Goal: Task Accomplishment & Management: Manage account settings

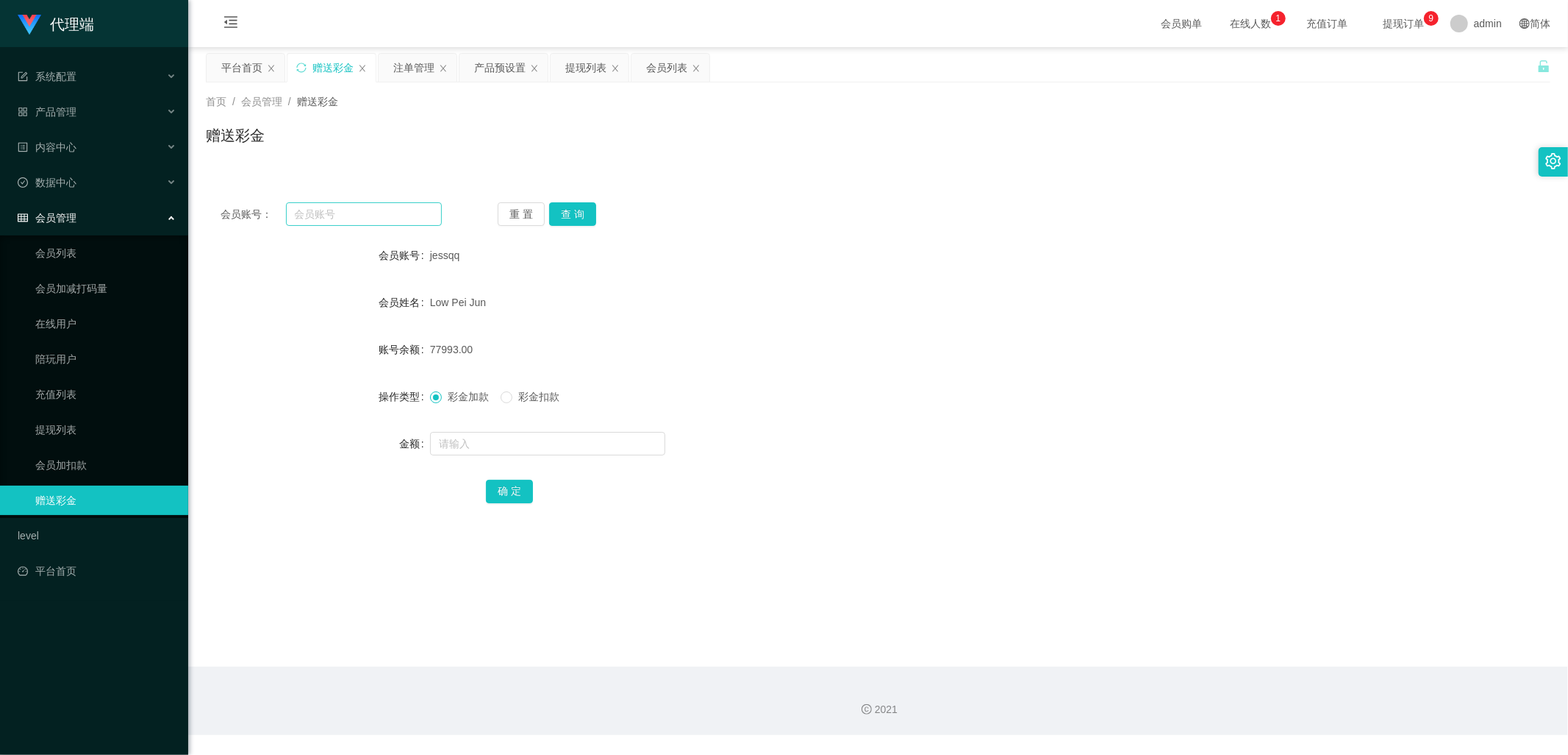
click at [340, 214] on input "text" at bounding box center [365, 214] width 157 height 23
click at [572, 216] on button "查 询" at bounding box center [573, 214] width 47 height 23
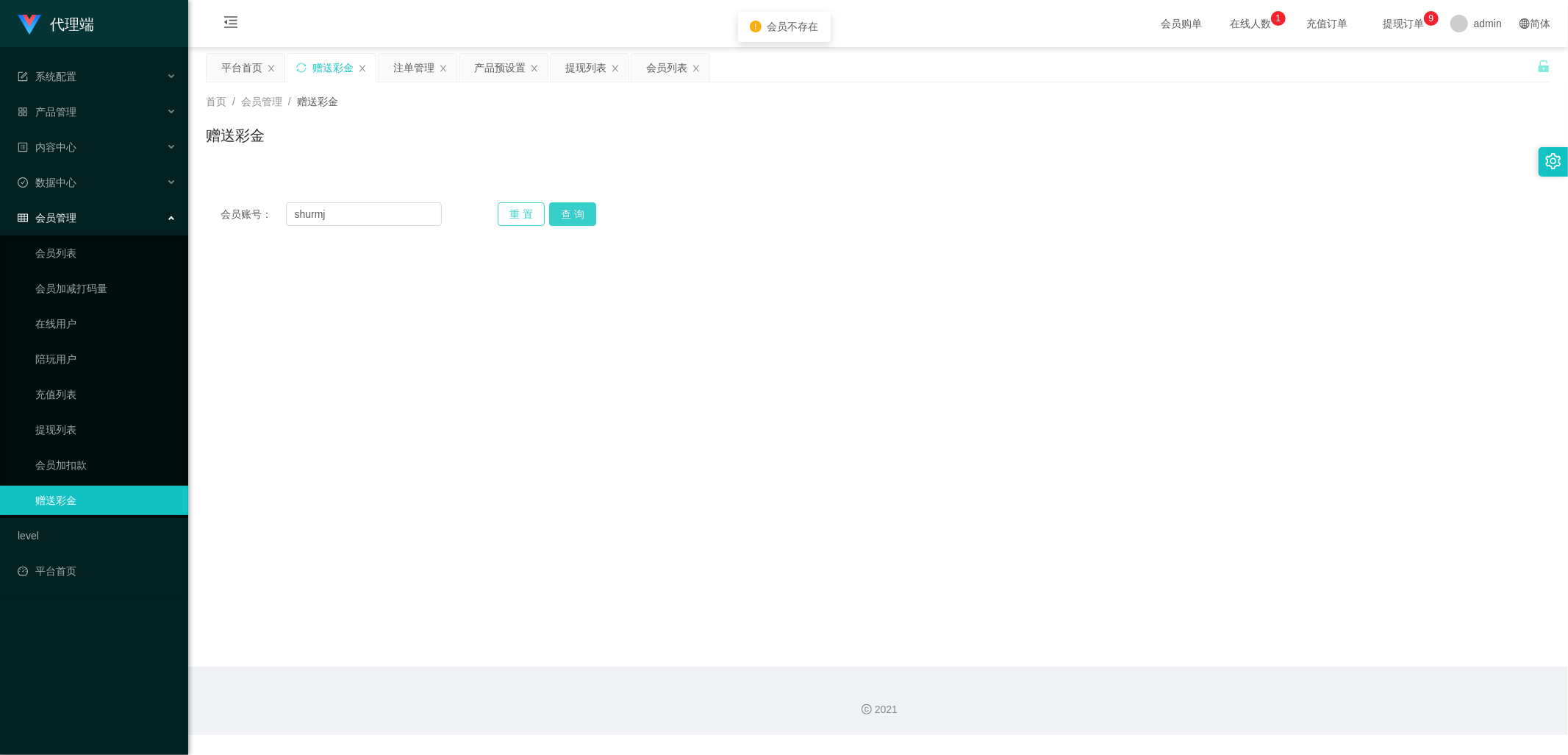
drag, startPoint x: 572, startPoint y: 216, endPoint x: 505, endPoint y: 222, distance: 67.3
click at [572, 216] on button "查 询" at bounding box center [573, 214] width 47 height 23
click at [321, 215] on input "shurmj" at bounding box center [365, 214] width 157 height 23
click at [570, 207] on button "查 询" at bounding box center [573, 214] width 47 height 23
click at [326, 215] on input "shurnnj" at bounding box center [365, 214] width 157 height 23
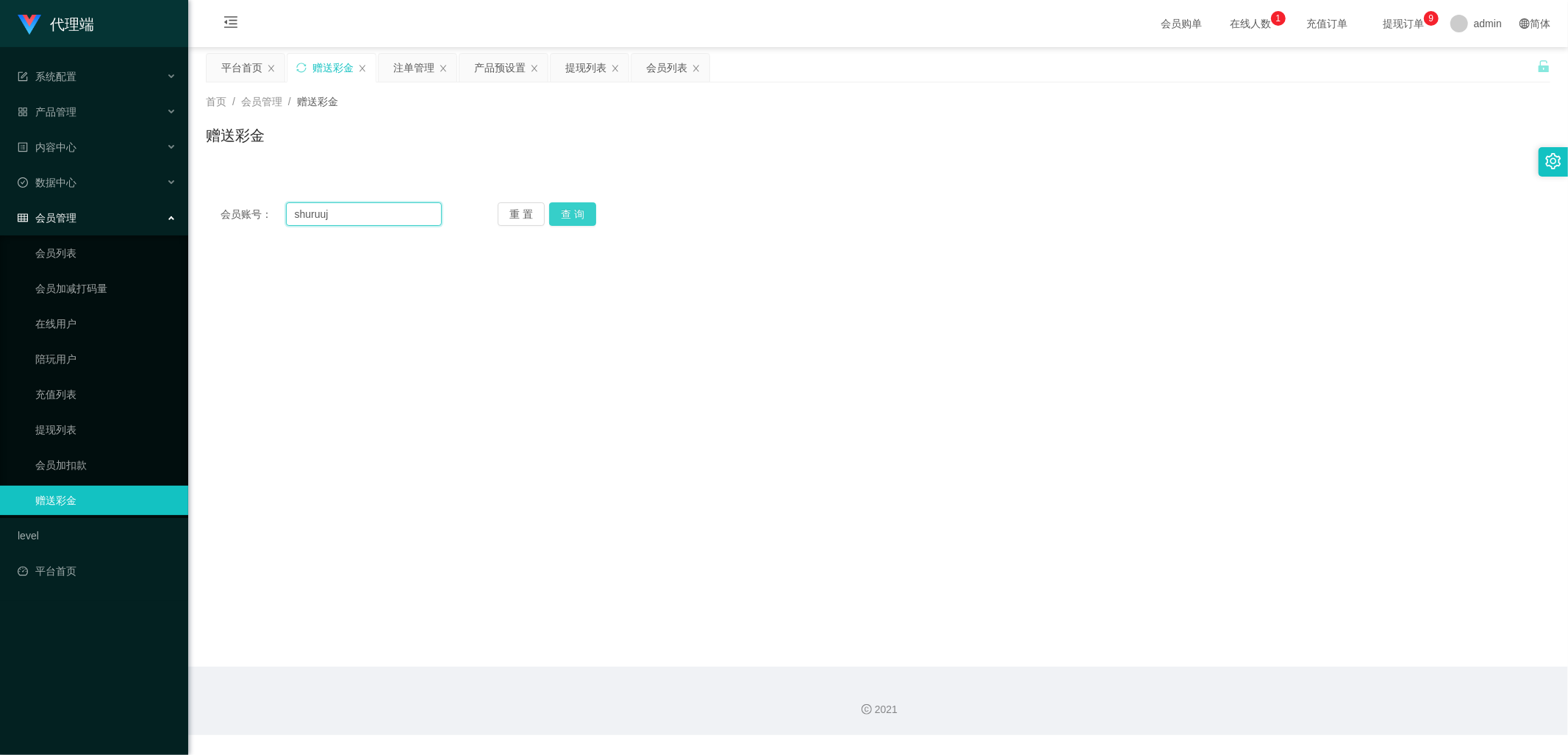
type input "shuruuj"
click at [567, 211] on button "查 询" at bounding box center [573, 214] width 47 height 23
click at [321, 215] on input "shuruuj" at bounding box center [365, 214] width 157 height 23
click at [577, 220] on button "查 询" at bounding box center [573, 214] width 47 height 23
drag, startPoint x: 339, startPoint y: 221, endPoint x: 256, endPoint y: 221, distance: 83.0
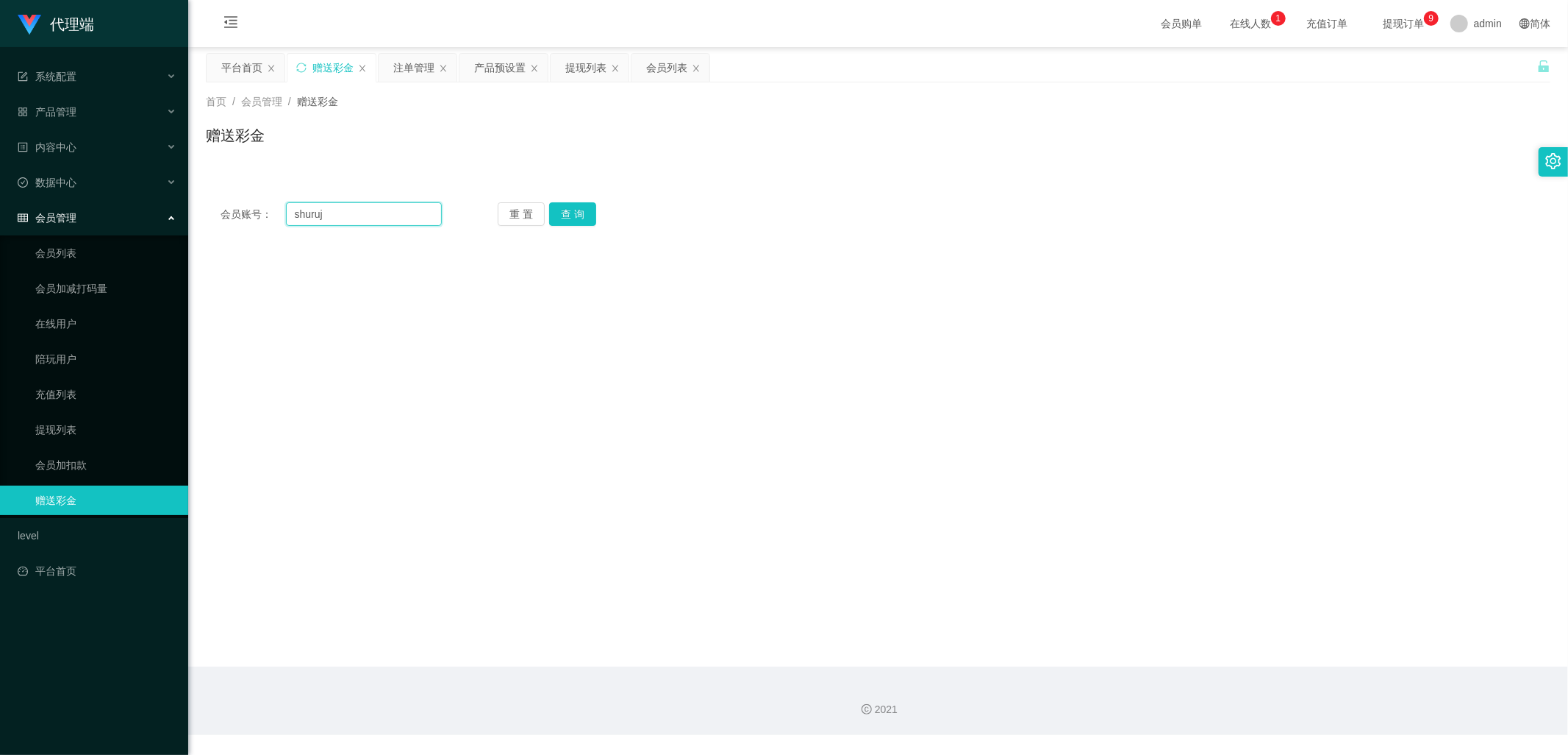
click at [256, 221] on div "会员账号： [PERSON_NAME]" at bounding box center [331, 214] width 221 height 23
click at [401, 207] on input "shuruj" at bounding box center [365, 214] width 157 height 23
type input "shunmj"
click at [564, 214] on button "查 询" at bounding box center [573, 214] width 47 height 23
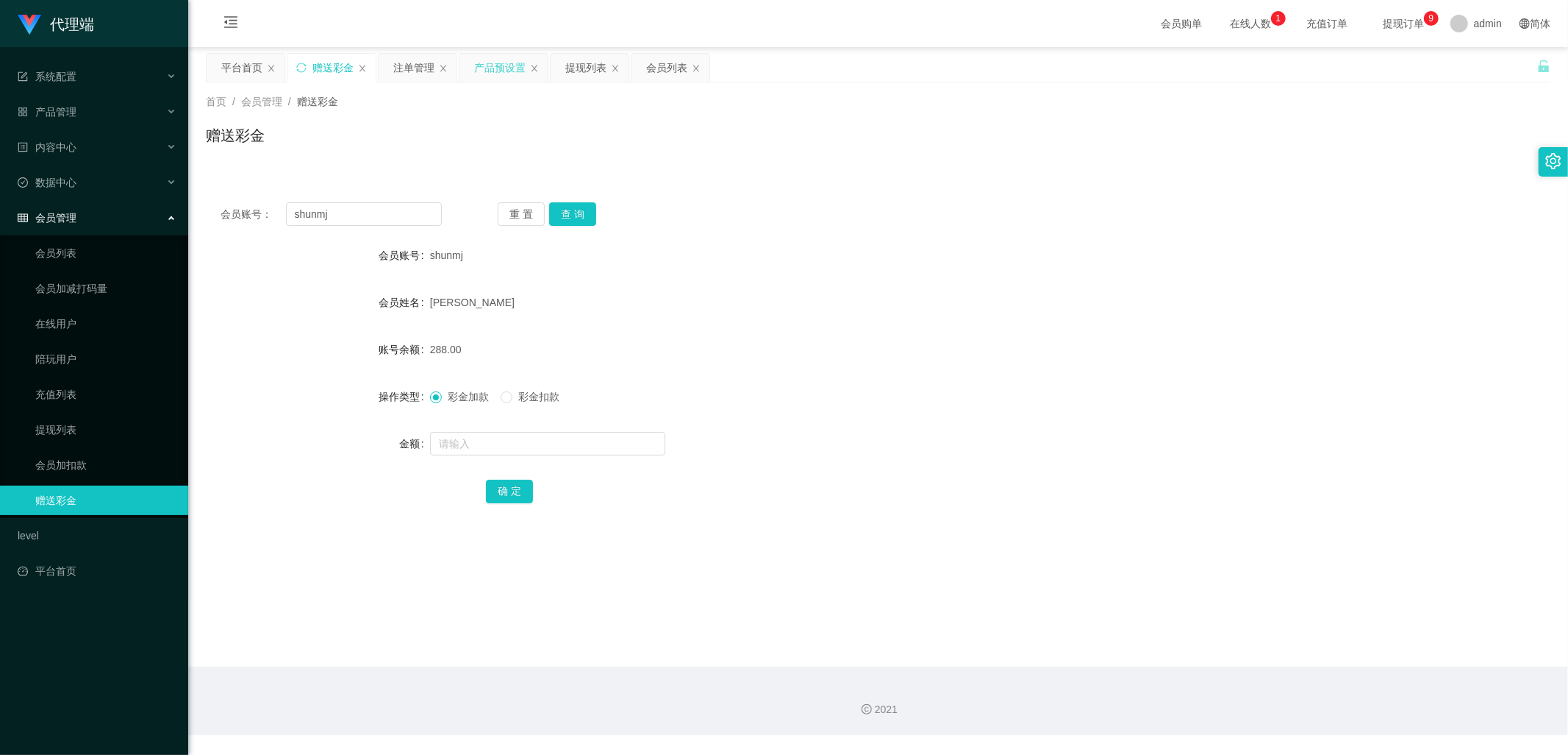
click at [509, 69] on div "产品预设置" at bounding box center [500, 67] width 52 height 28
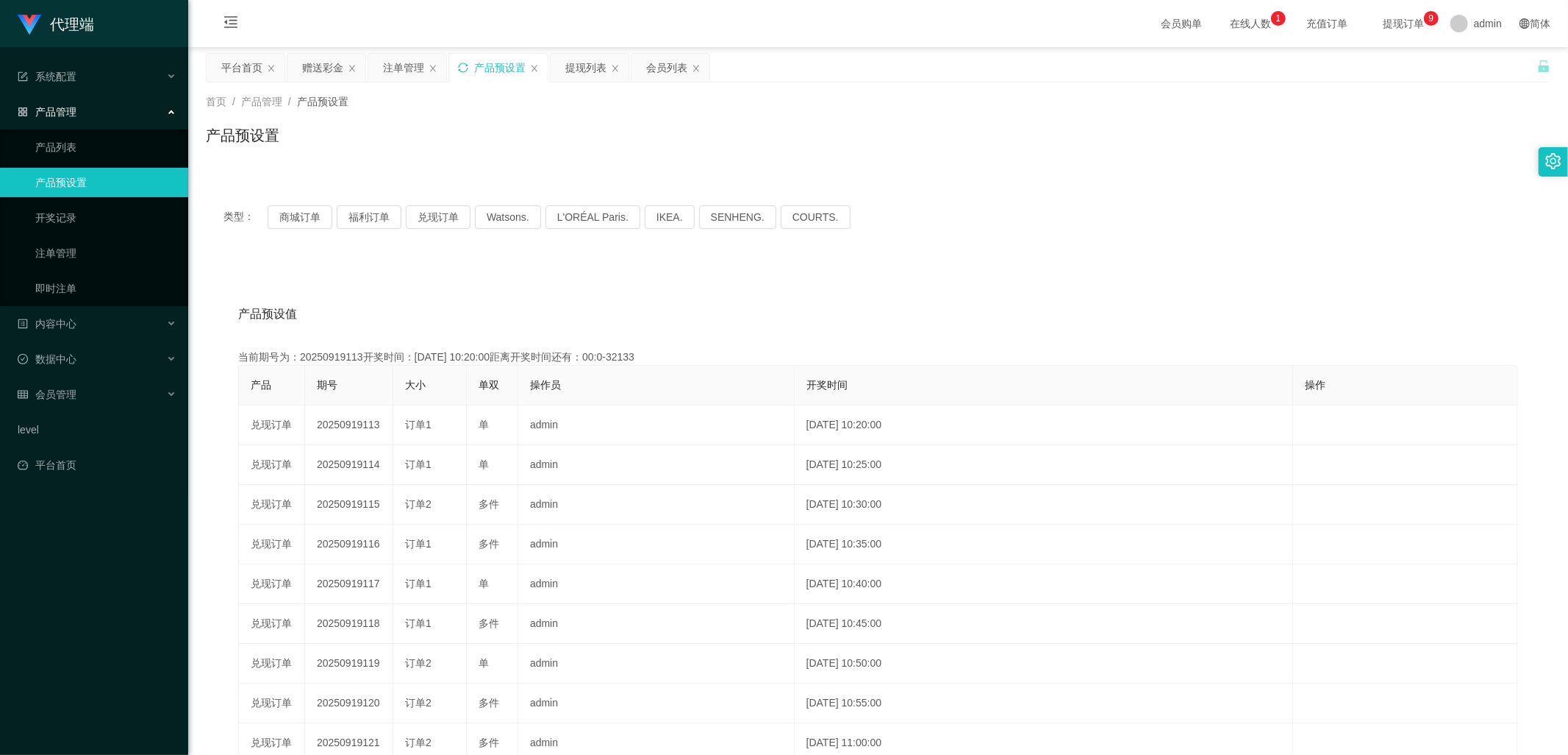
click at [464, 69] on icon "图标: sync" at bounding box center [463, 68] width 11 height 11
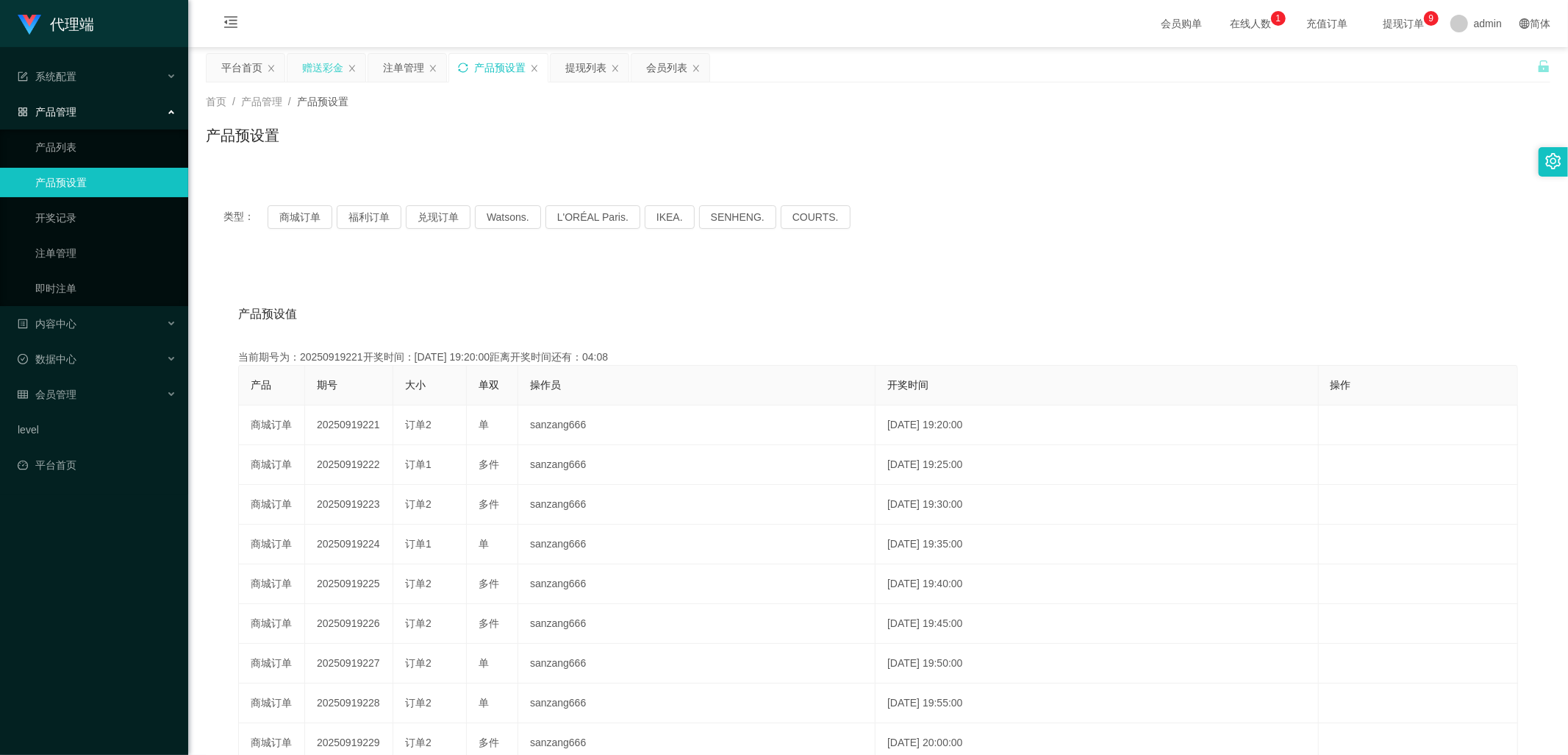
click at [317, 65] on div "赠送彩金" at bounding box center [323, 67] width 41 height 28
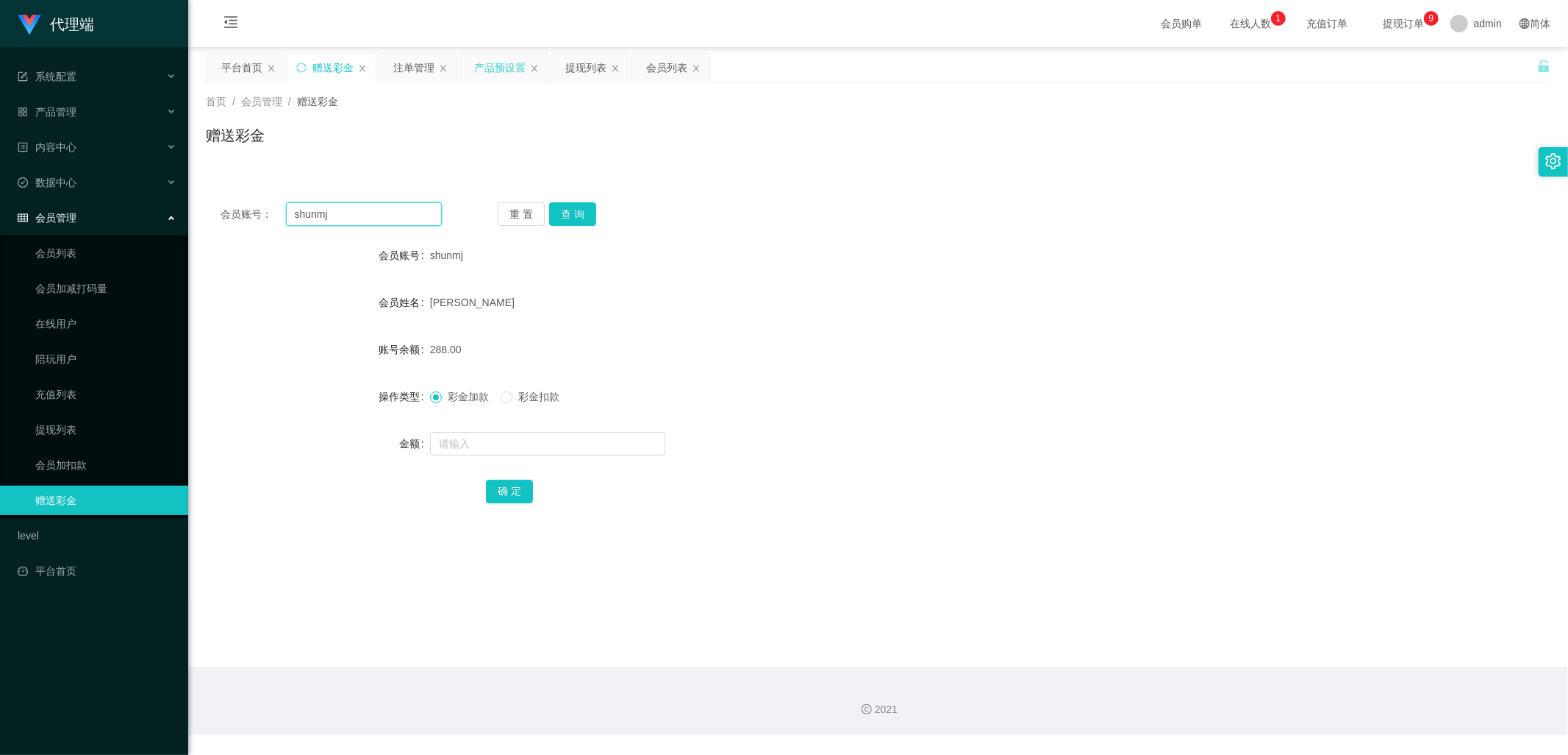
drag, startPoint x: 309, startPoint y: 212, endPoint x: 284, endPoint y: 212, distance: 25.0
click at [284, 212] on div "会员账号： [PERSON_NAME]" at bounding box center [331, 214] width 221 height 23
click at [414, 70] on div "注单管理" at bounding box center [414, 67] width 41 height 28
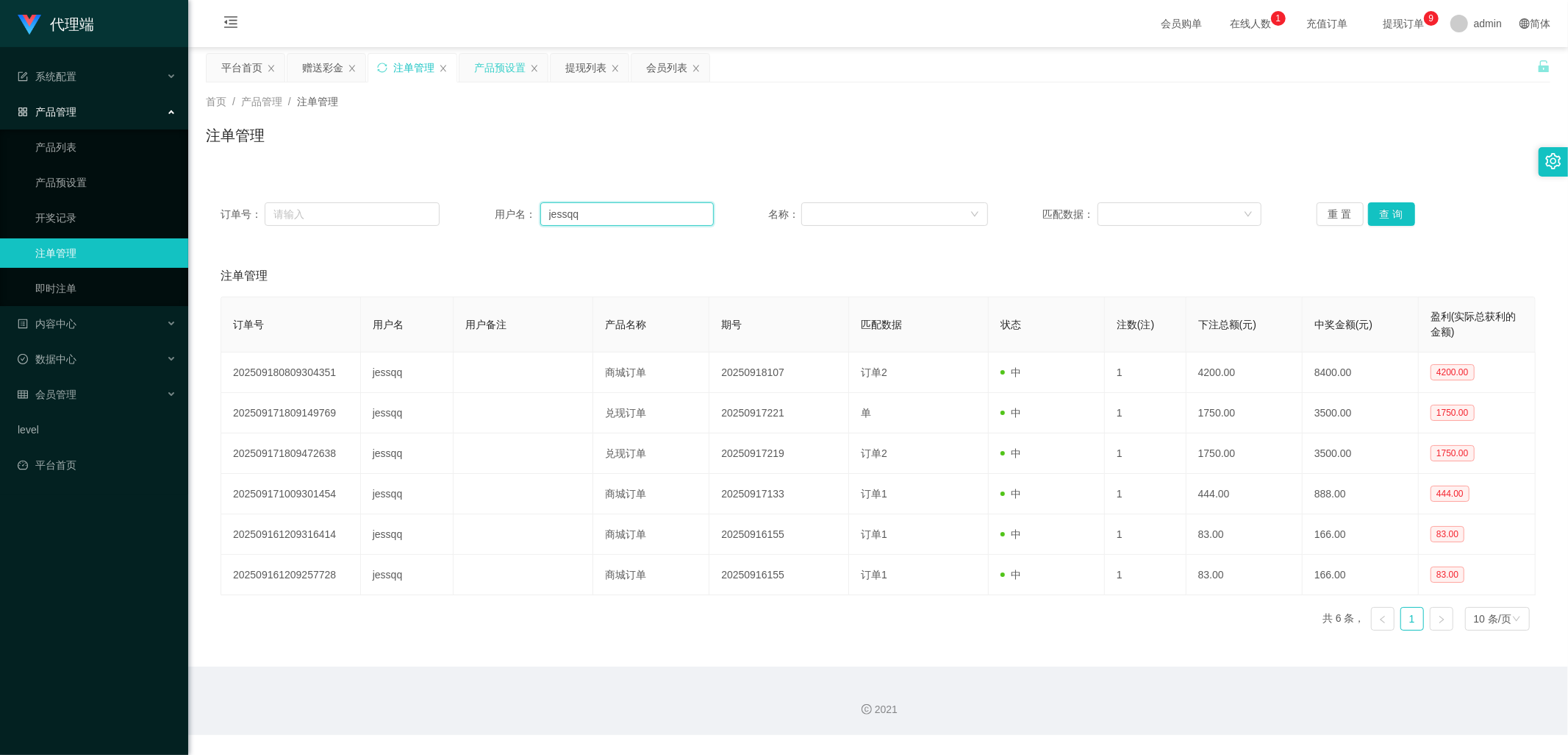
drag, startPoint x: 607, startPoint y: 215, endPoint x: 454, endPoint y: 212, distance: 153.0
click at [465, 212] on div "订单号： 用户名： jessqq 名称： 匹配数据： 重 置 查 询" at bounding box center [878, 214] width 1315 height 23
paste input "shunmj"
type input "shunmj"
click at [1391, 214] on button "查 询" at bounding box center [1391, 214] width 47 height 23
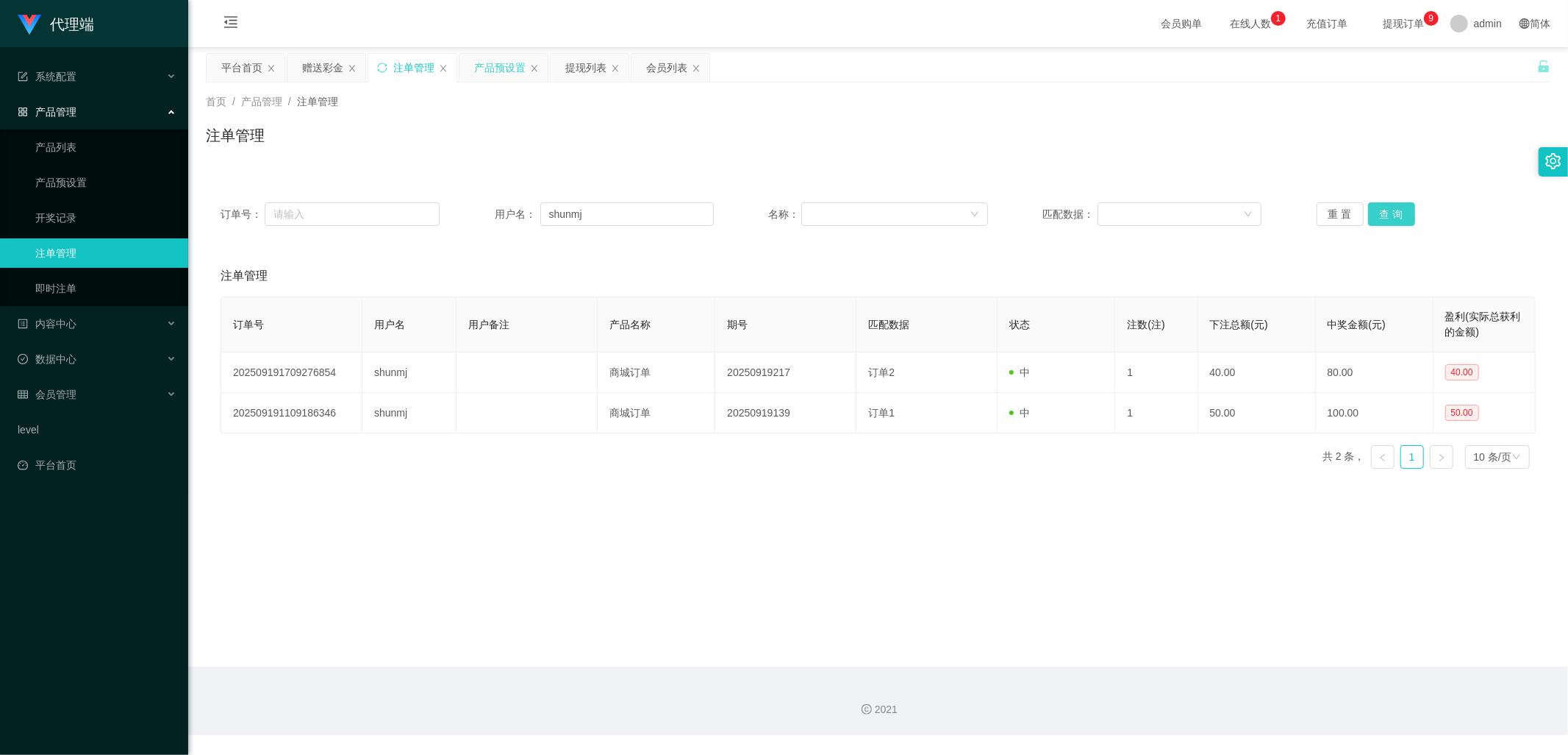
click at [1391, 214] on button "查 询" at bounding box center [1391, 214] width 47 height 23
click at [1391, 214] on div "重 置 查 询" at bounding box center [1426, 214] width 219 height 23
click at [1391, 214] on button "查 询" at bounding box center [1399, 214] width 63 height 23
click at [1391, 214] on div "重 置 查 询" at bounding box center [1426, 214] width 219 height 23
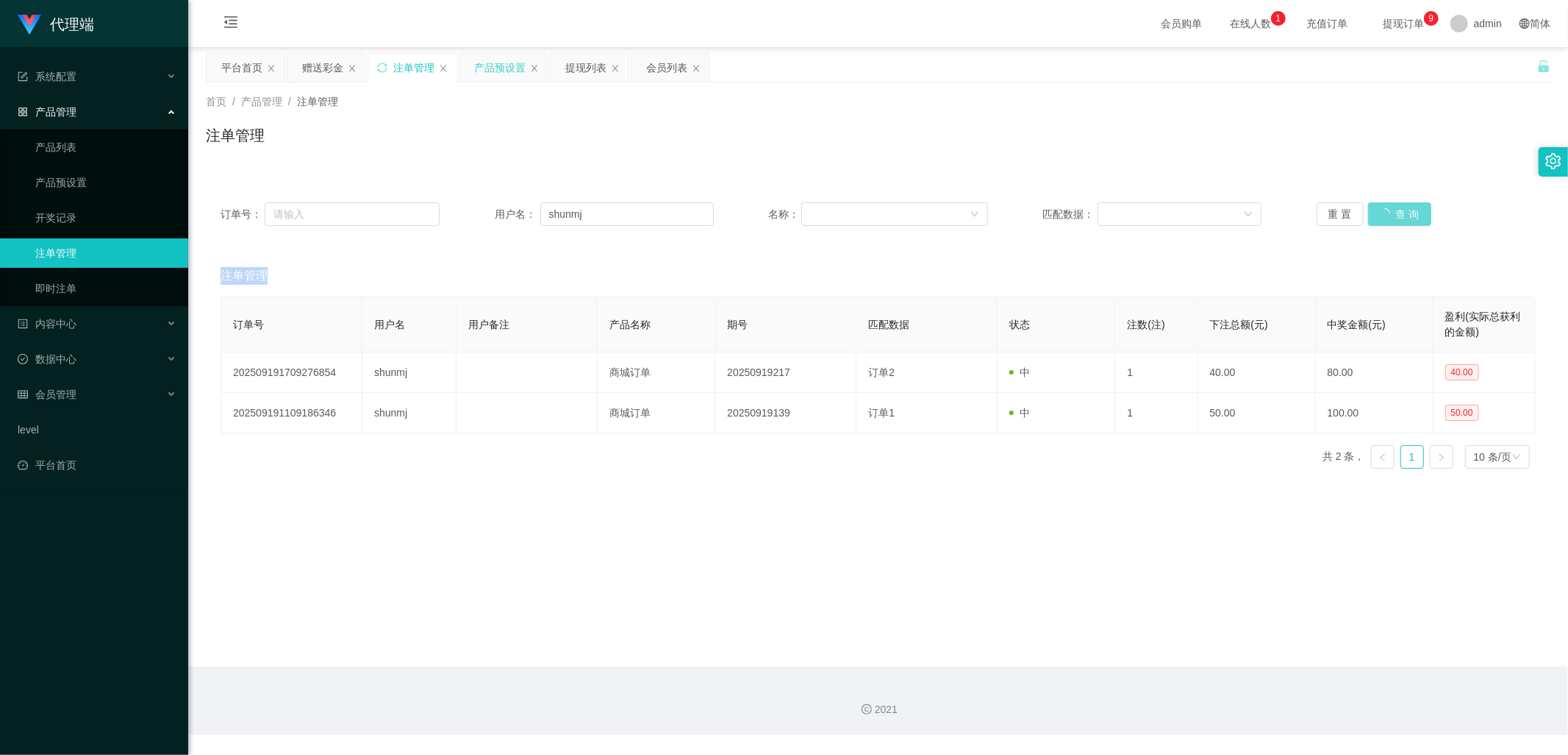
click at [1391, 214] on div "重 置 查 询" at bounding box center [1426, 214] width 219 height 23
click at [1391, 214] on button "查 询" at bounding box center [1391, 214] width 47 height 23
click at [1391, 214] on div "重 置 查 询" at bounding box center [1426, 214] width 219 height 23
click at [1391, 214] on button "查 询" at bounding box center [1391, 214] width 47 height 23
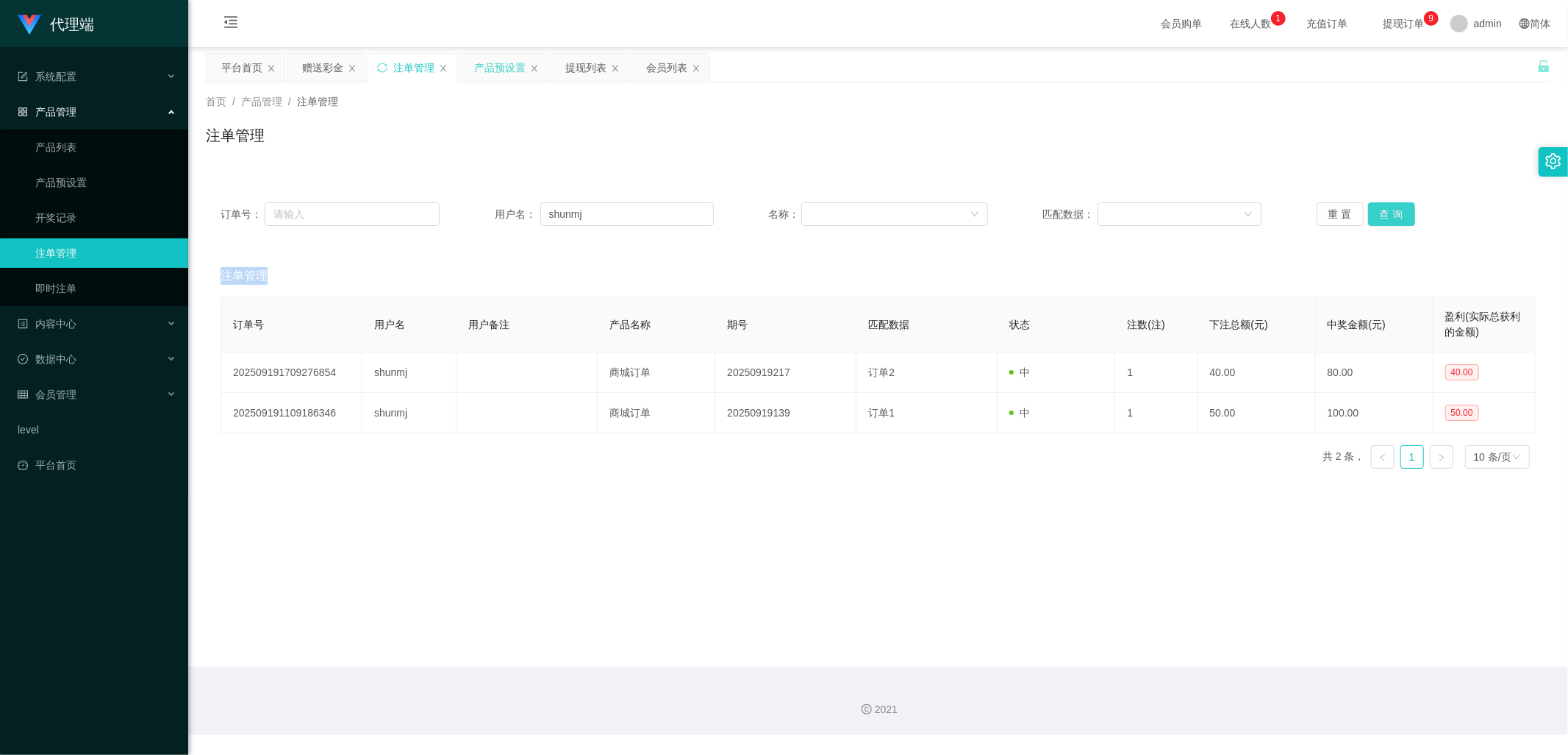
click at [1399, 220] on button "查 询" at bounding box center [1391, 214] width 47 height 23
click at [327, 71] on div "赠送彩金" at bounding box center [323, 67] width 41 height 28
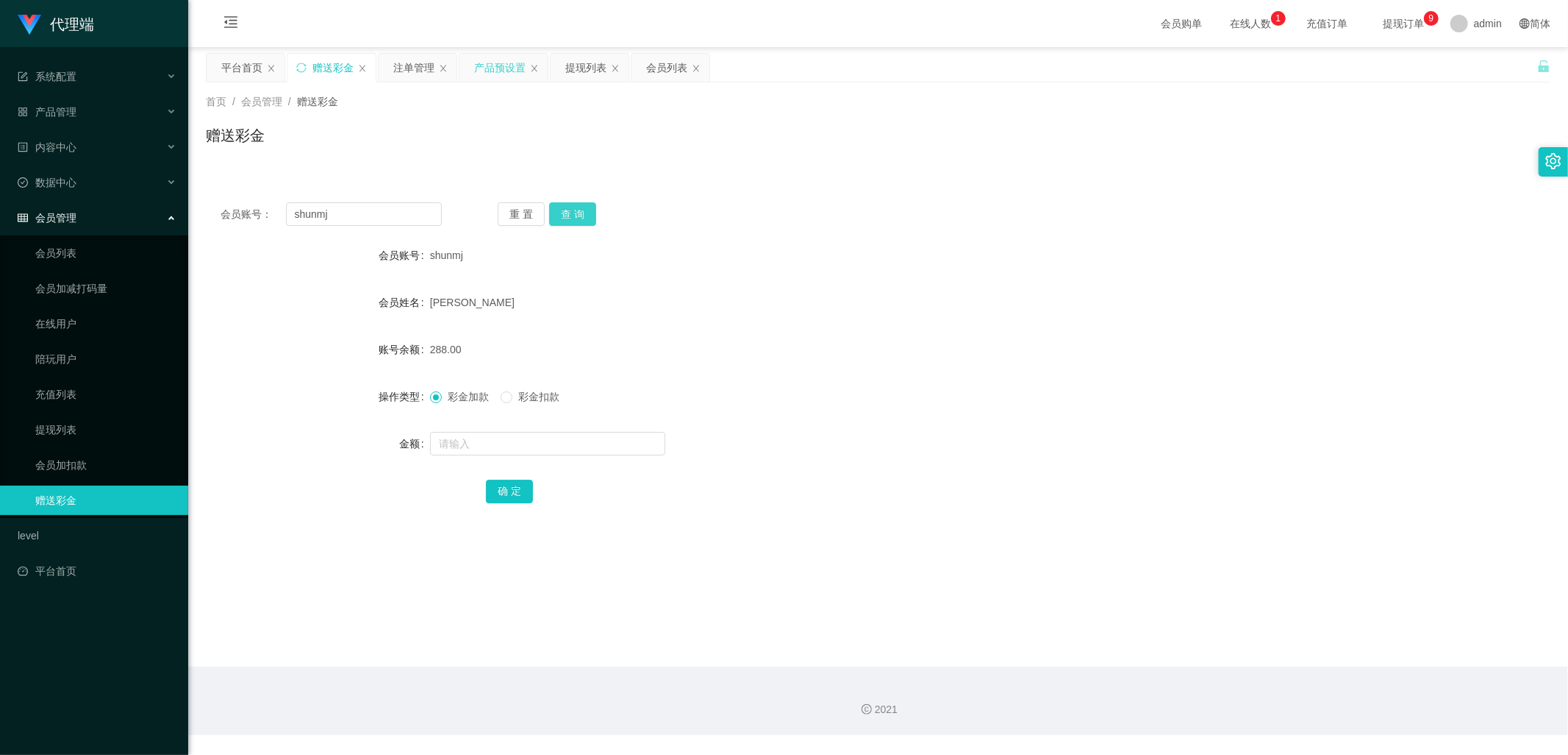
click at [576, 219] on button "查 询" at bounding box center [573, 214] width 47 height 23
drag, startPoint x: 350, startPoint y: 212, endPoint x: 284, endPoint y: 214, distance: 66.0
click at [284, 214] on div "会员账号： [PERSON_NAME]" at bounding box center [331, 214] width 221 height 23
drag, startPoint x: 673, startPoint y: 60, endPoint x: 664, endPoint y: 67, distance: 11.4
click at [673, 60] on div "会员列表" at bounding box center [666, 67] width 41 height 28
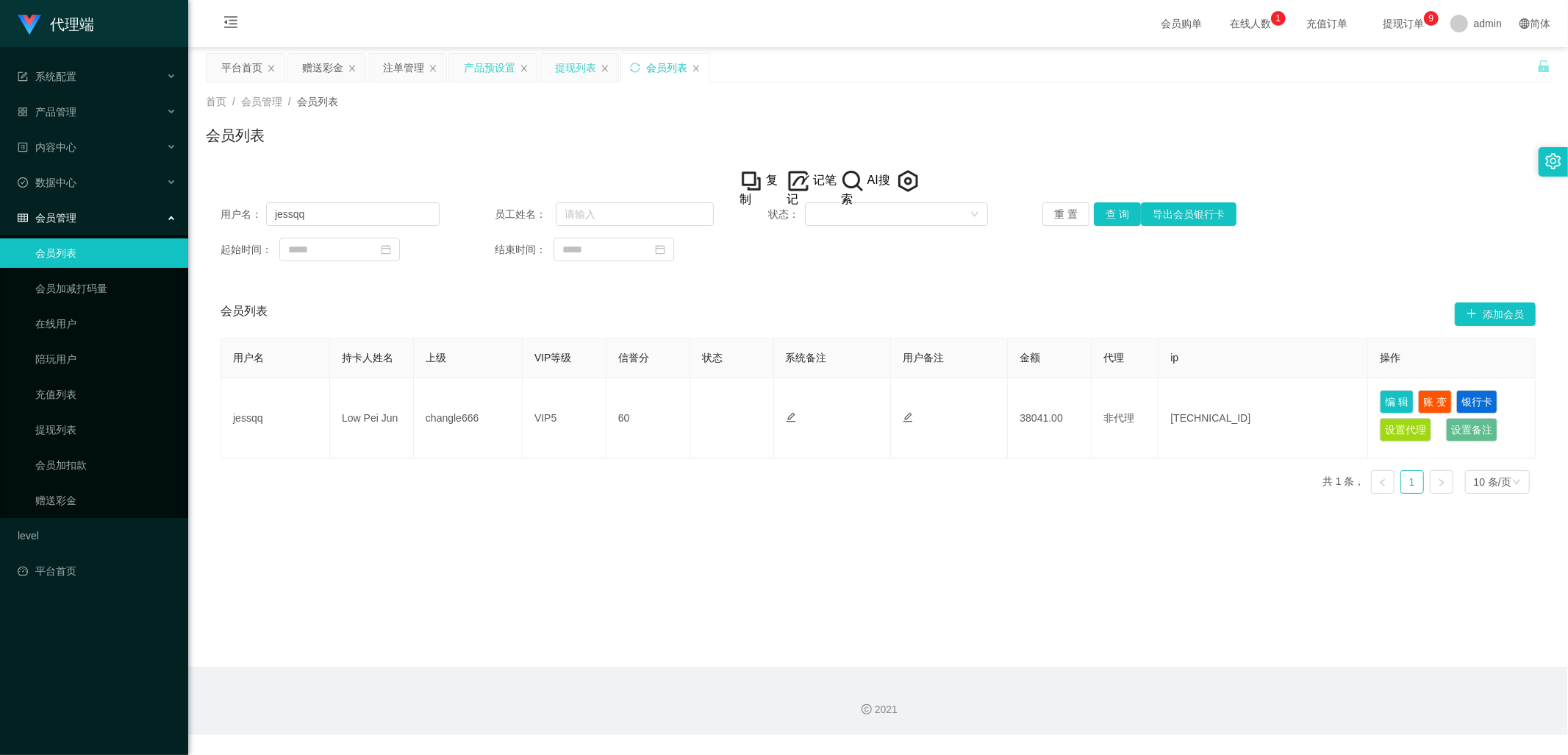
click at [570, 65] on div "提现列表" at bounding box center [575, 67] width 41 height 28
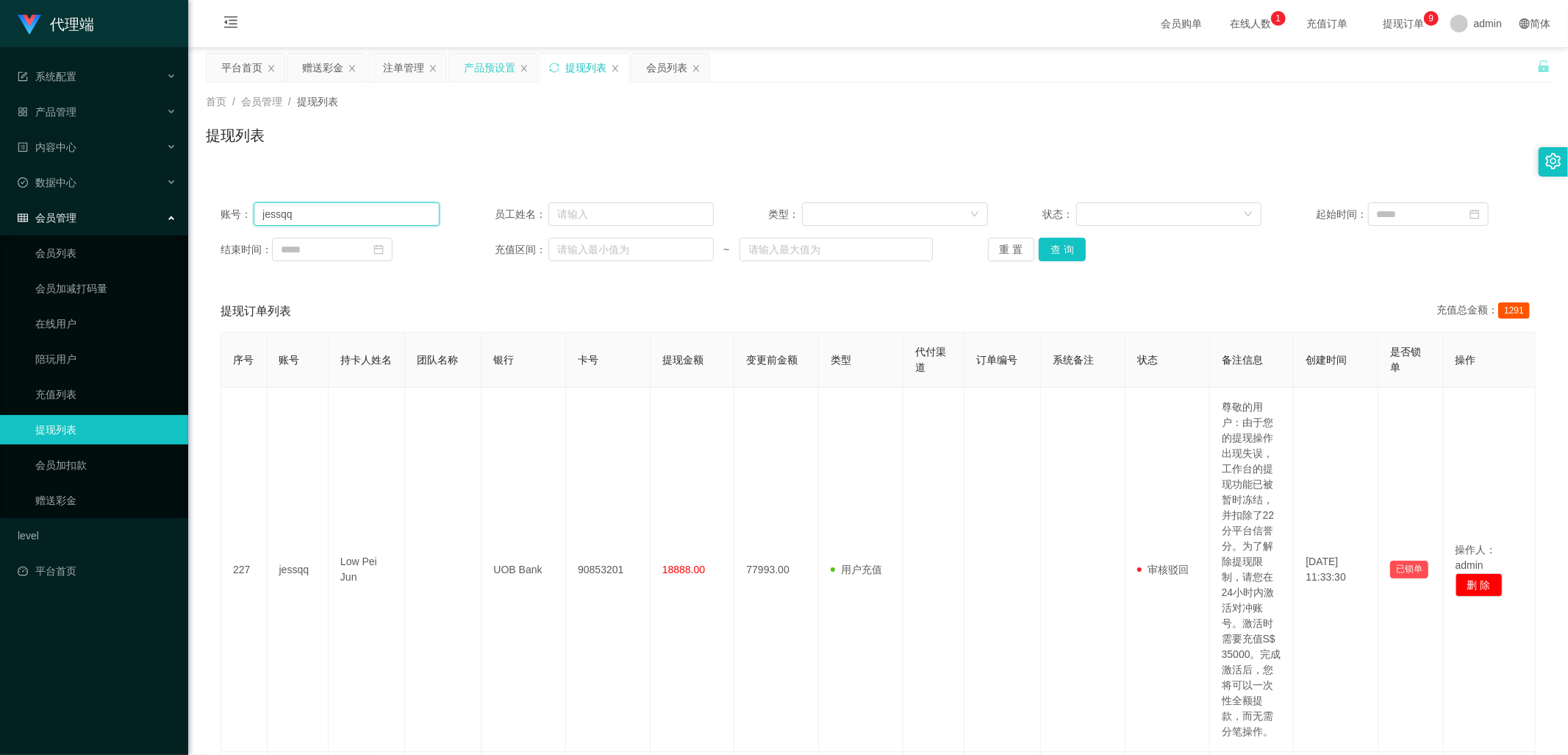
drag, startPoint x: 358, startPoint y: 220, endPoint x: 194, endPoint y: 221, distance: 164.0
click at [199, 220] on main "关闭左侧 关闭右侧 关闭其它 刷新页面 平台首页 赠送彩金 注单管理 产品预设置 提现列表 会员列表 首页 / 会员管理 / 提现列表 / 提现列表 账号： …" at bounding box center [878, 615] width 1380 height 1136
paste input "shunmj"
type input "shunmj"
click at [1055, 245] on button "查 询" at bounding box center [1062, 249] width 47 height 23
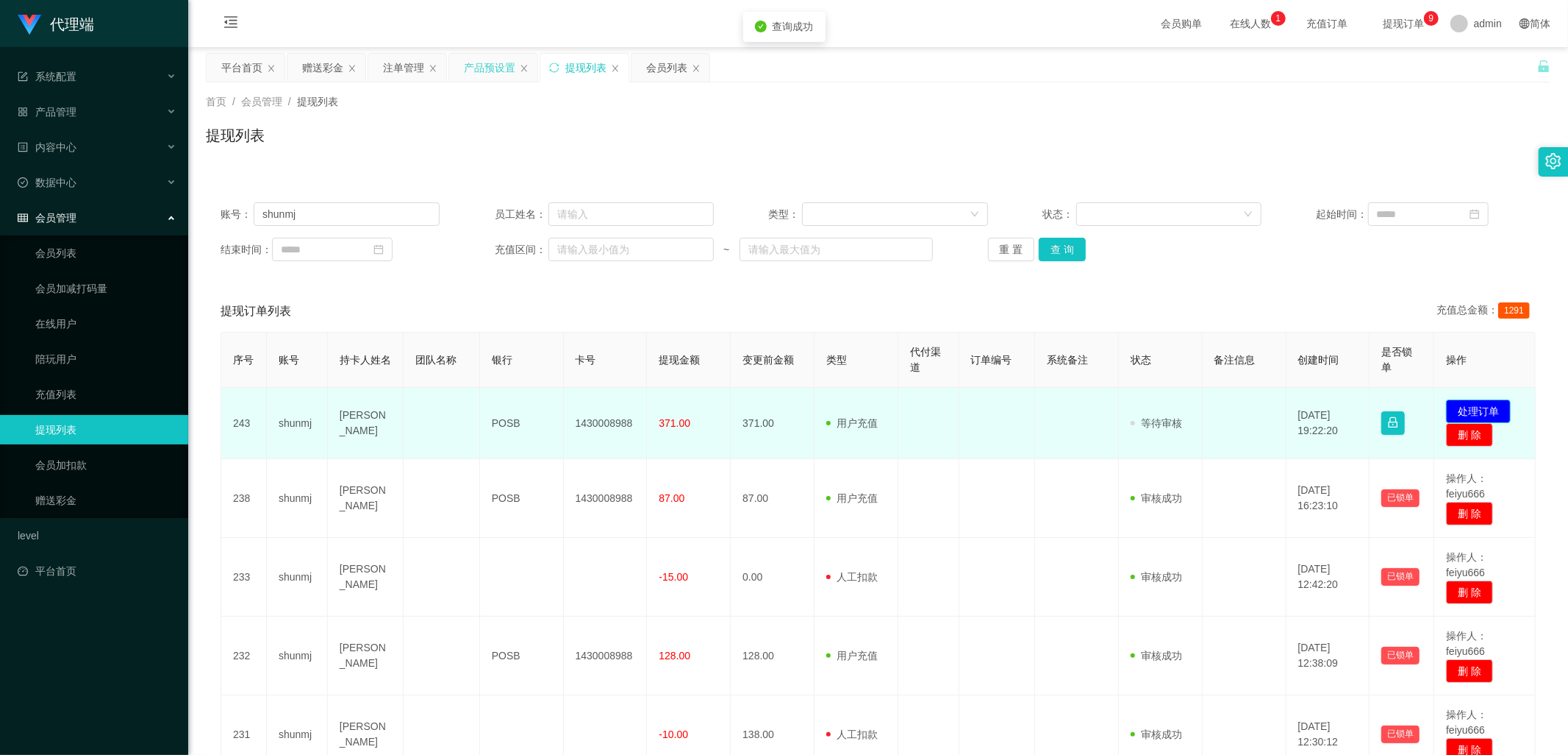
click at [1469, 408] on button "处理订单" at bounding box center [1478, 411] width 65 height 23
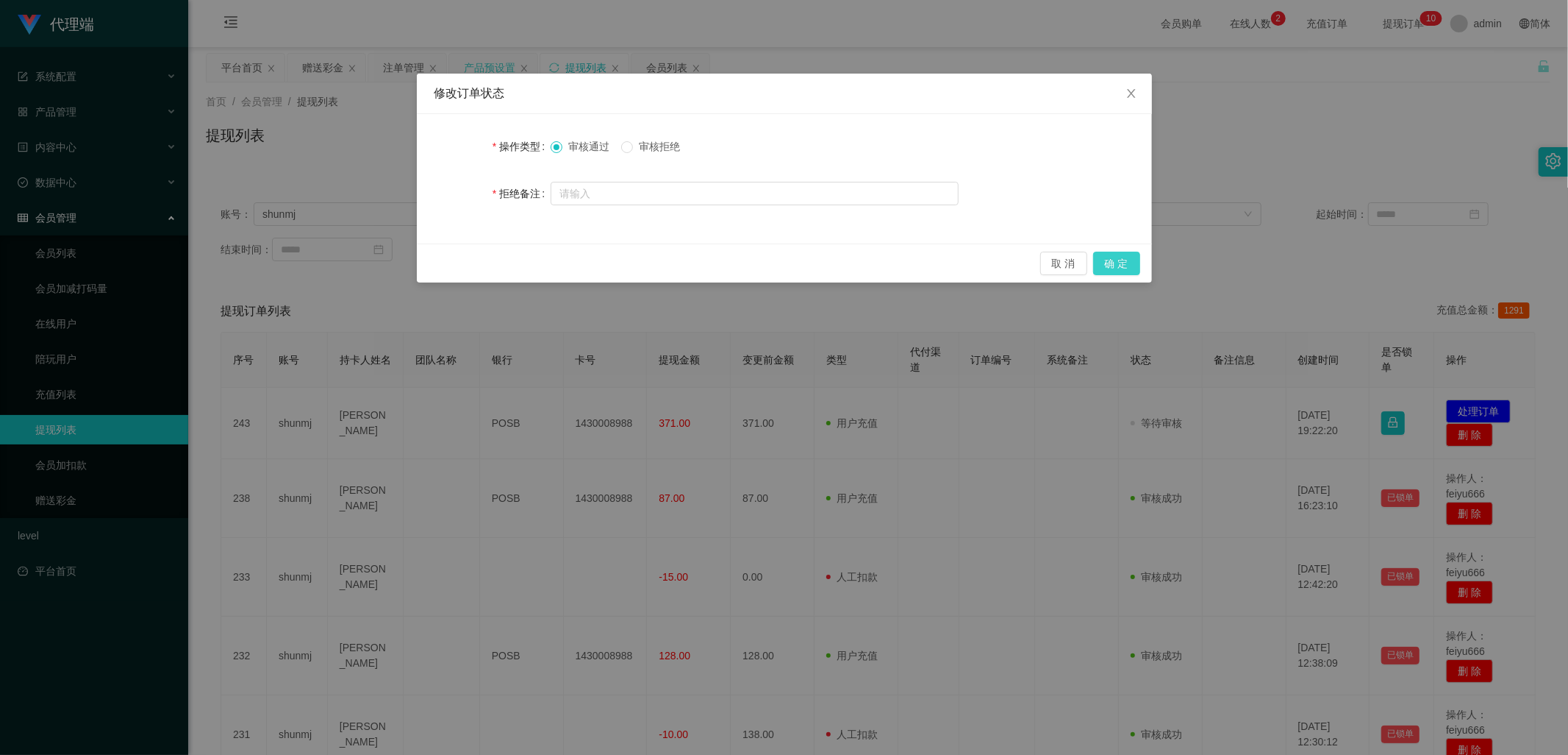
click at [1126, 261] on button "确 定" at bounding box center [1117, 263] width 47 height 23
